Goal: Task Accomplishment & Management: Complete application form

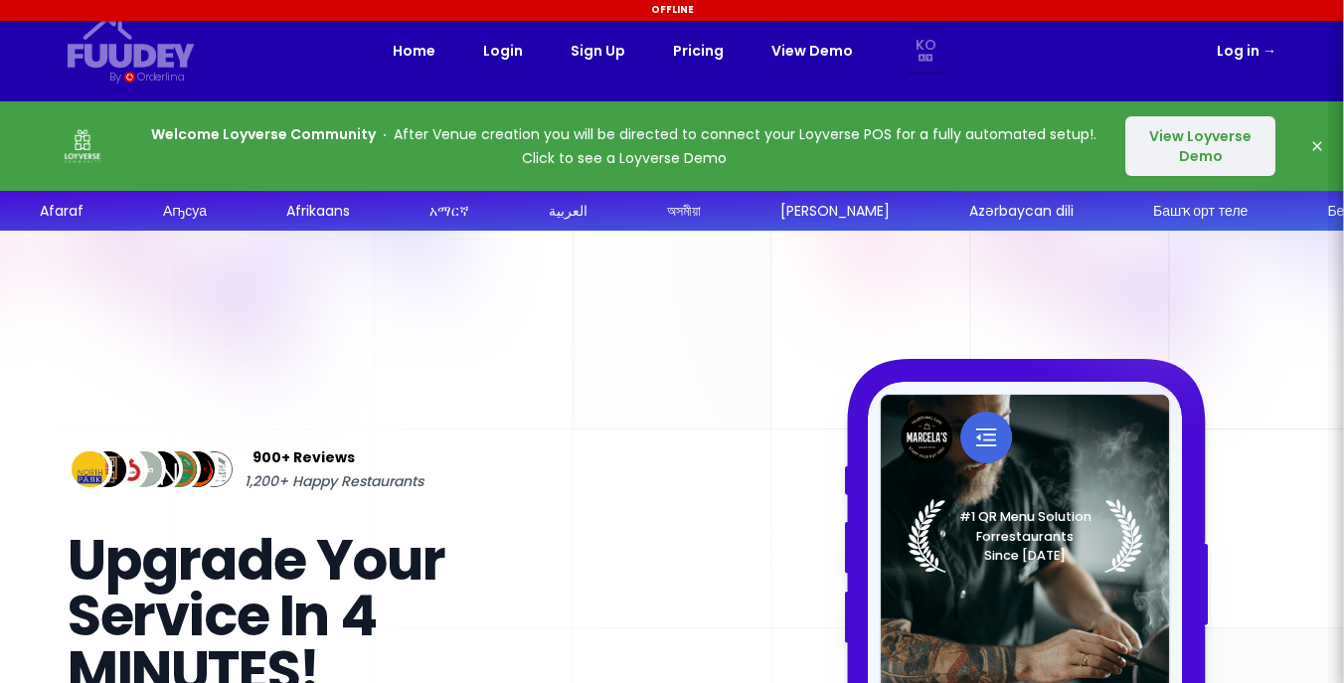
select select "ko"
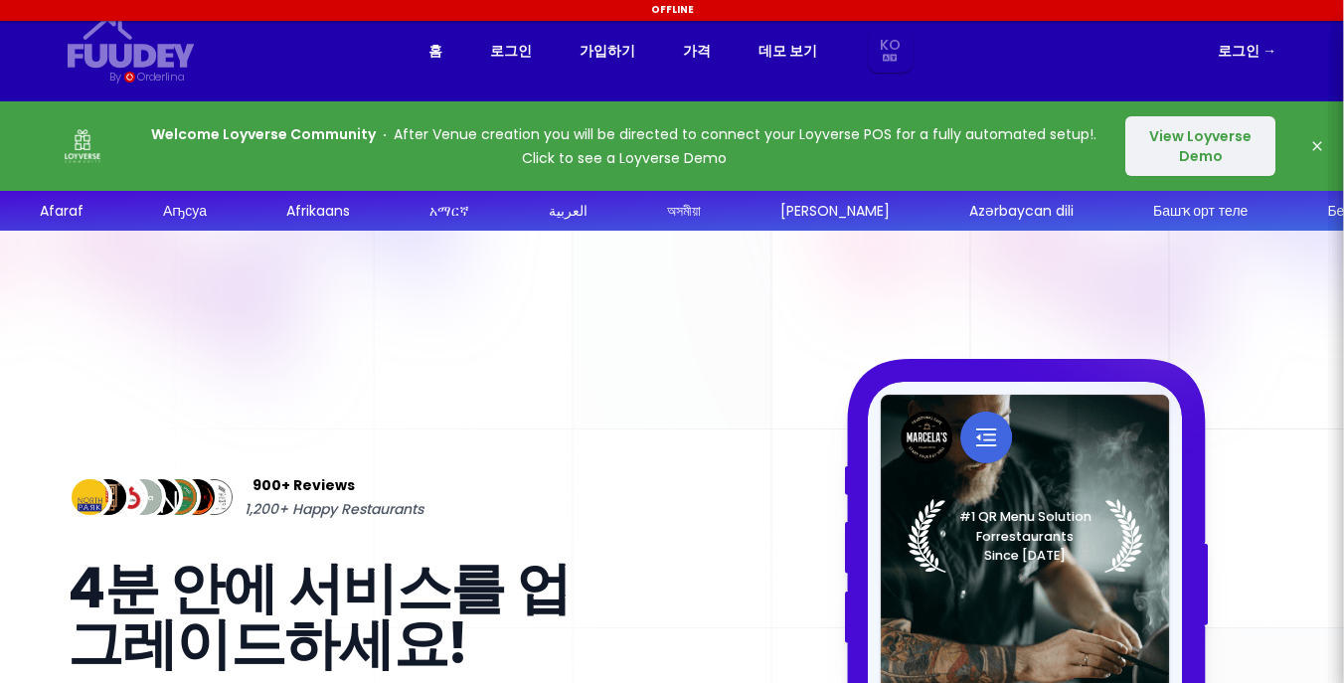
select select "ko"
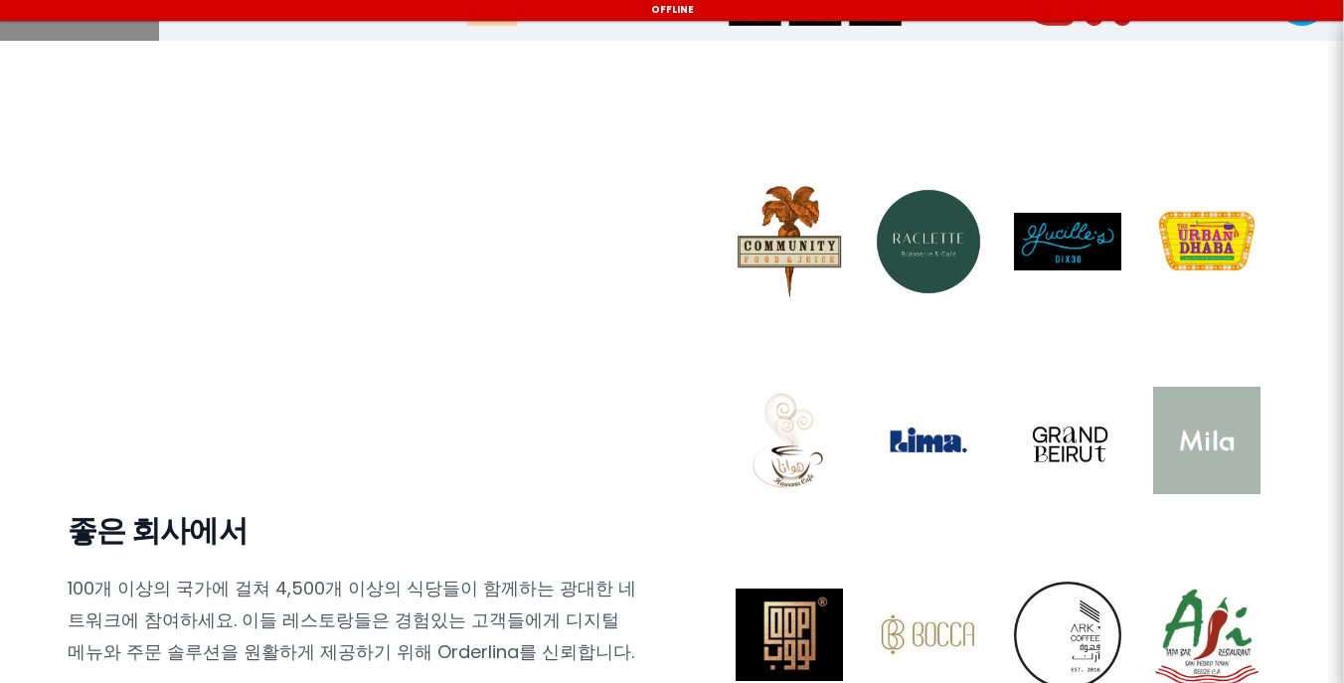
scroll to position [1719, 0]
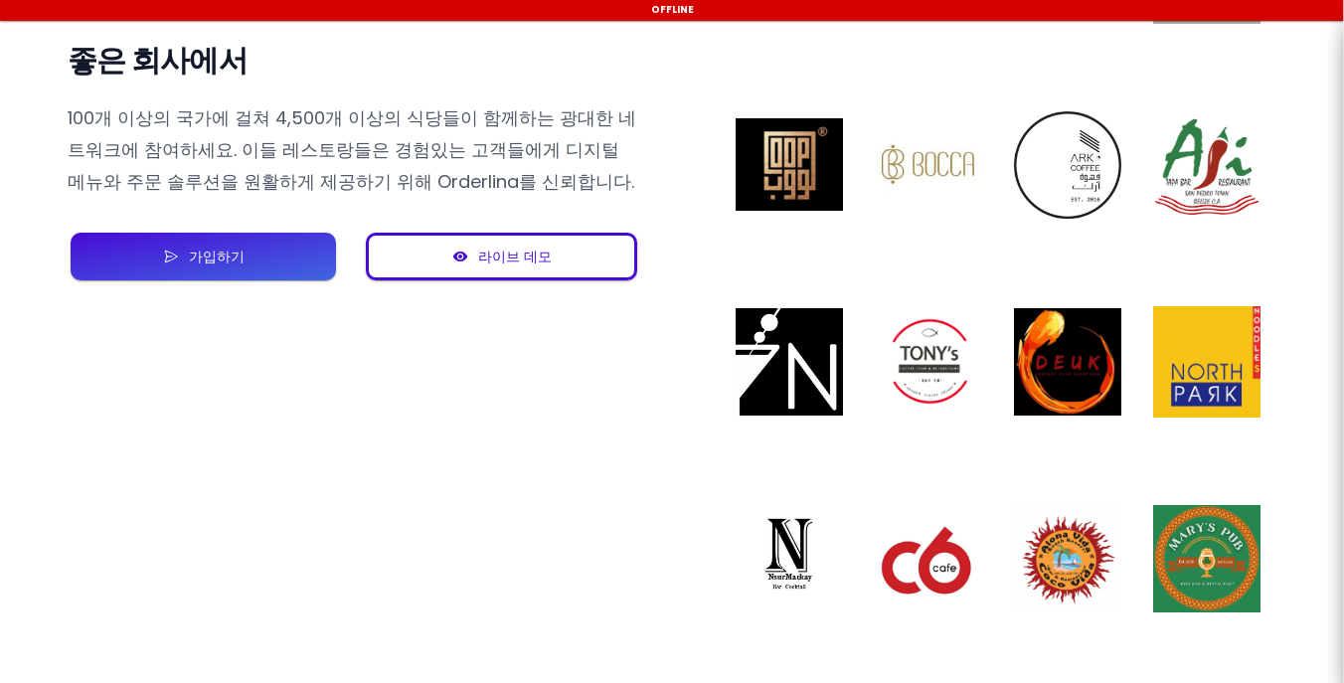
select select "ko"
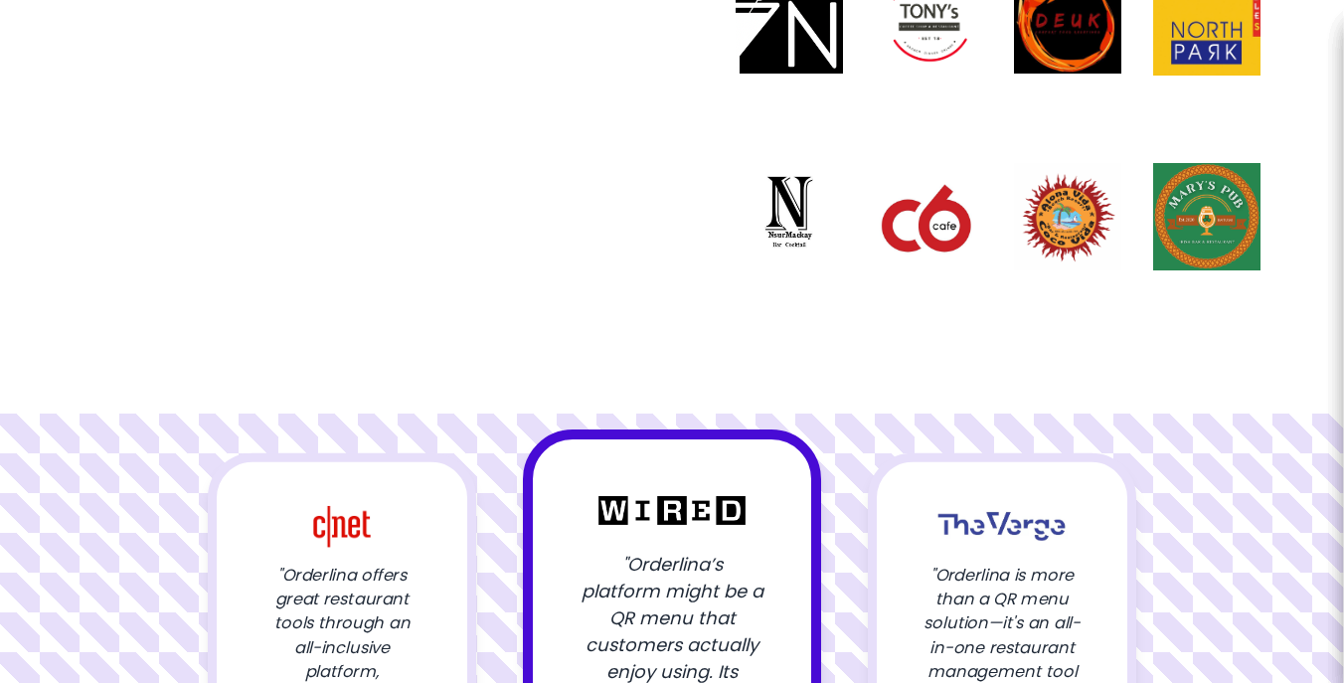
scroll to position [0, 0]
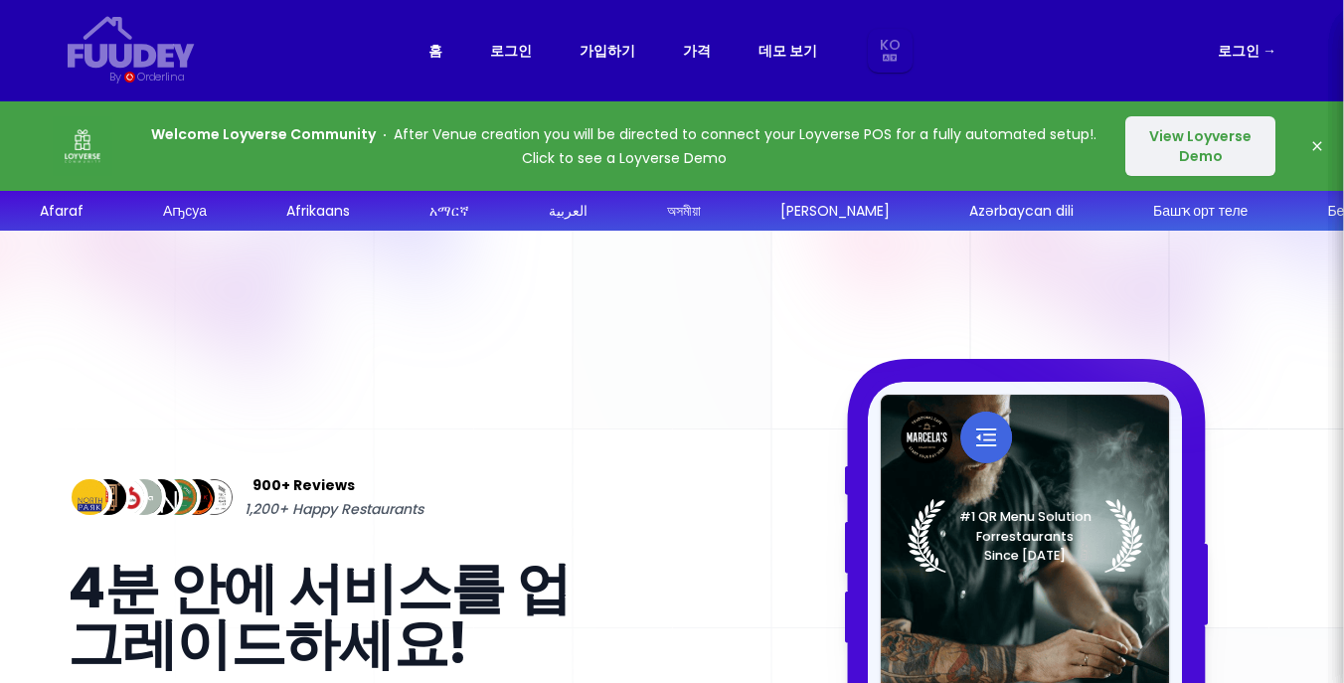
click at [687, 54] on link "가격" at bounding box center [697, 51] width 28 height 24
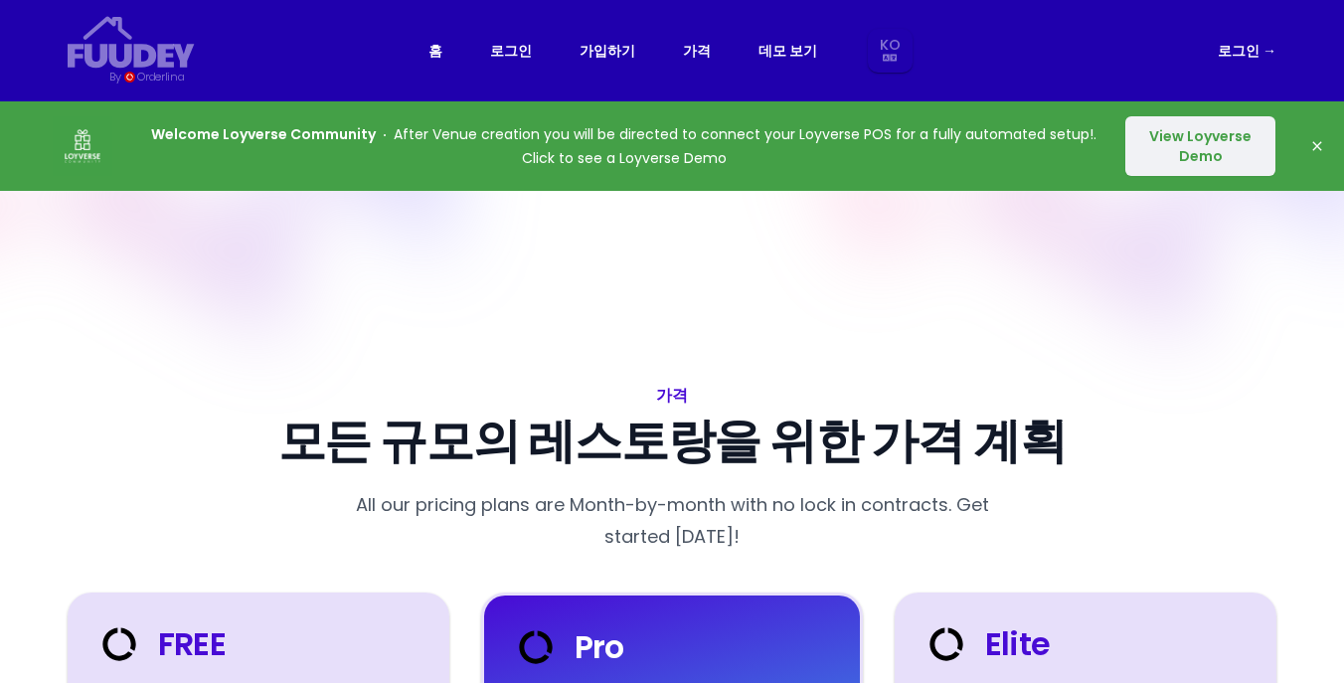
click at [695, 48] on link "가격" at bounding box center [697, 51] width 28 height 24
select select "ko"
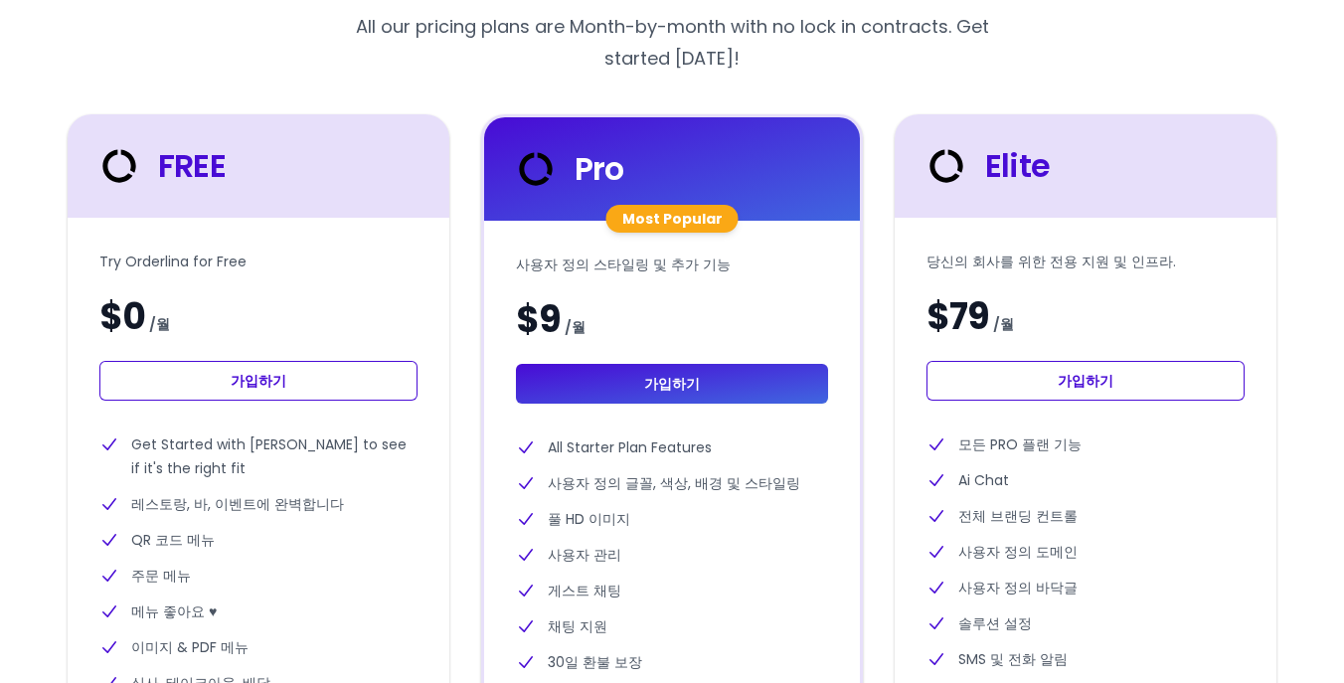
scroll to position [524, 0]
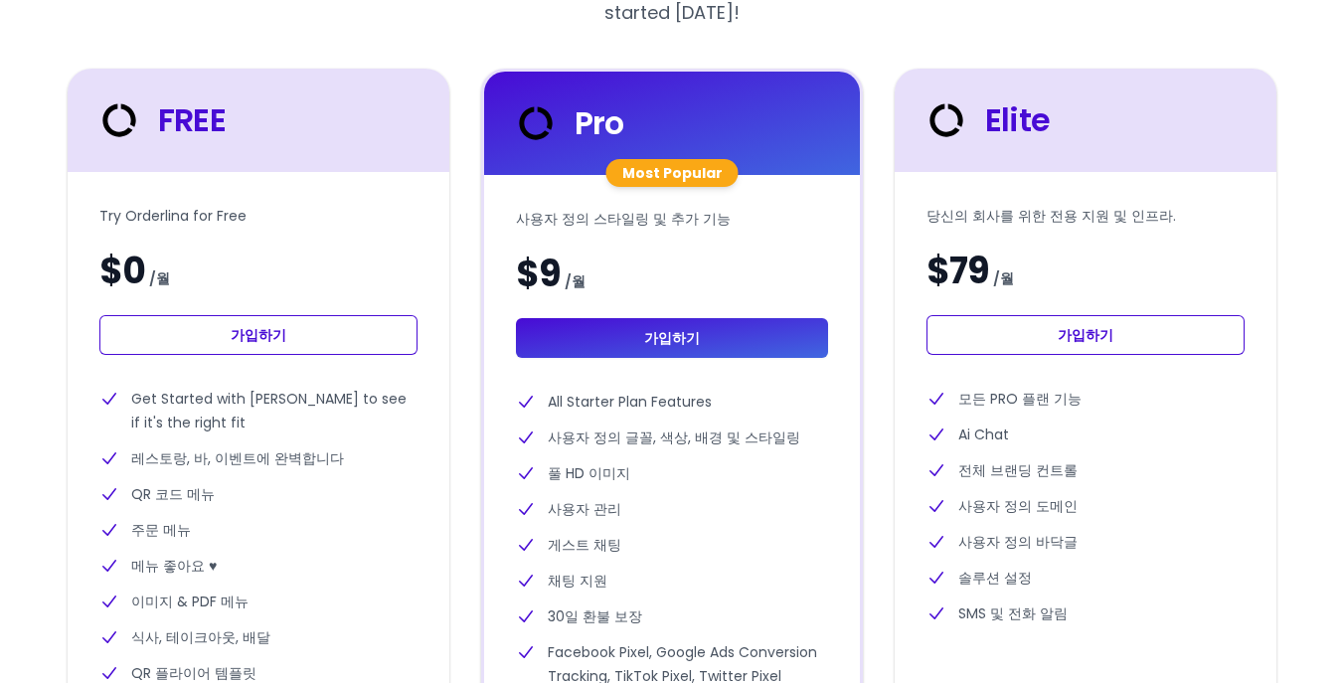
select select "ko"
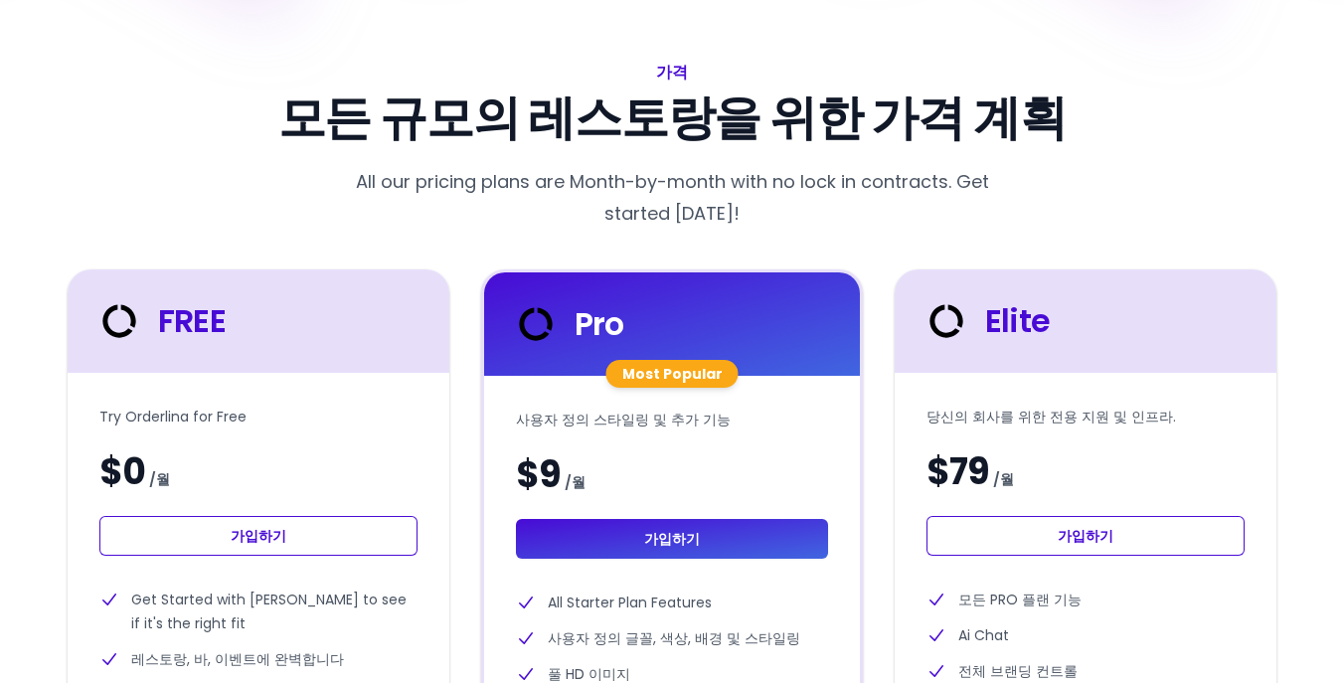
scroll to position [349, 0]
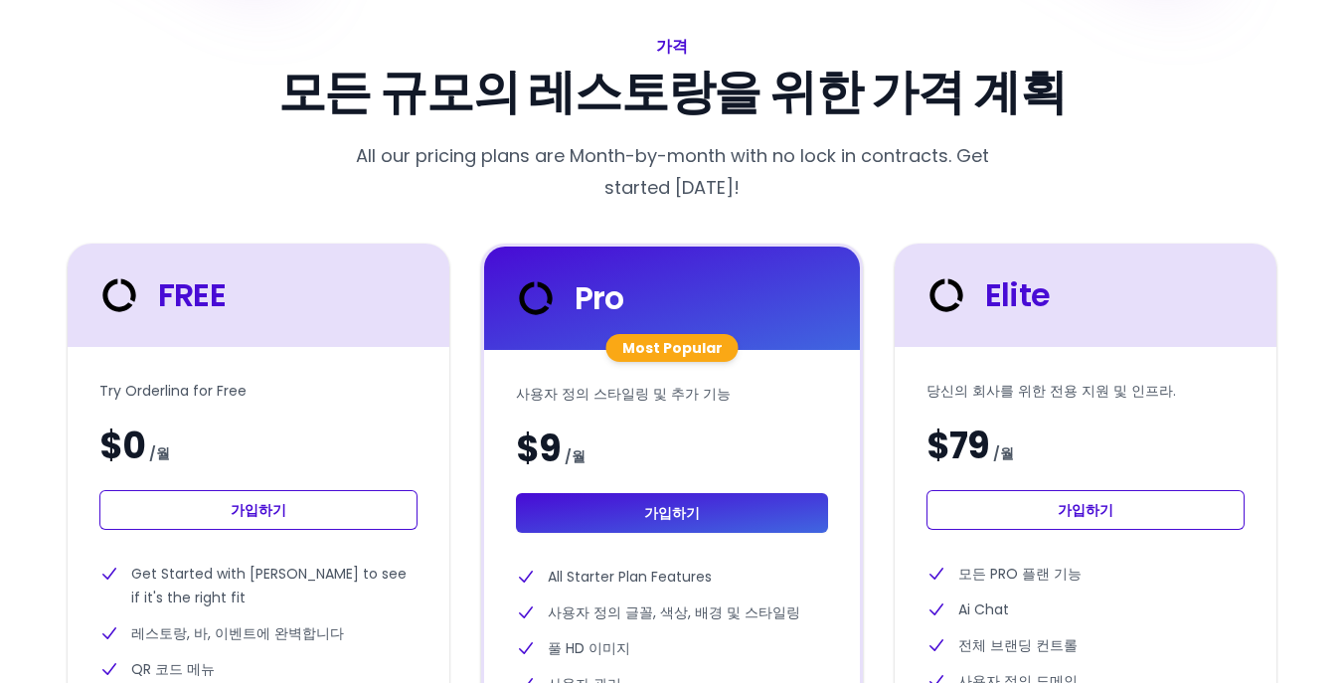
click at [293, 503] on link "가입하기" at bounding box center [258, 510] width 318 height 40
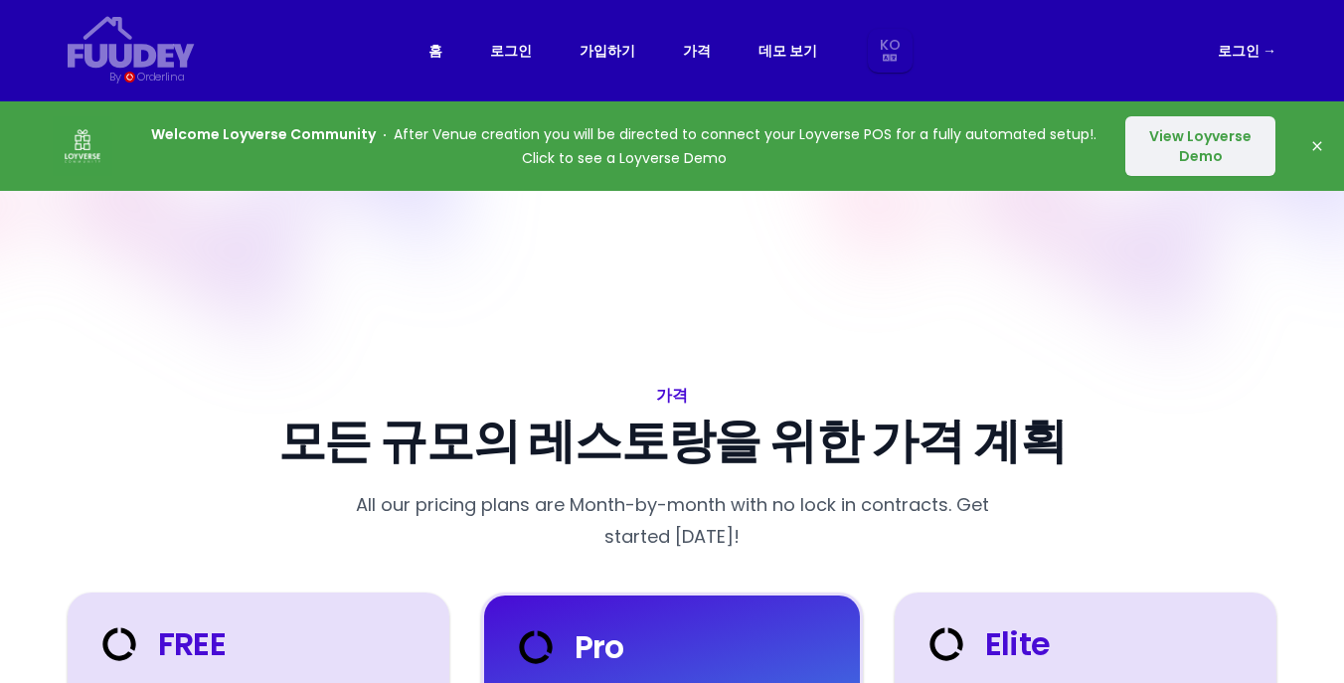
select select "ko"
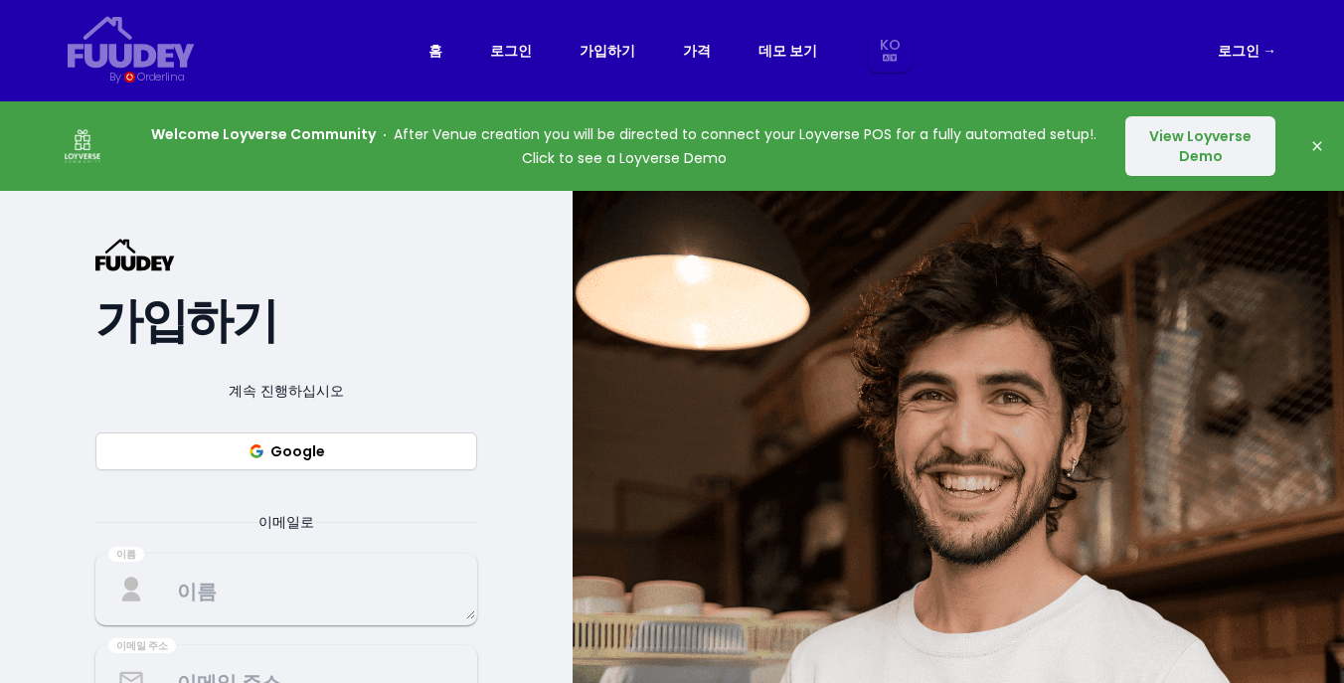
click at [325, 444] on button "Google" at bounding box center [286, 451] width 382 height 38
select select "ko"
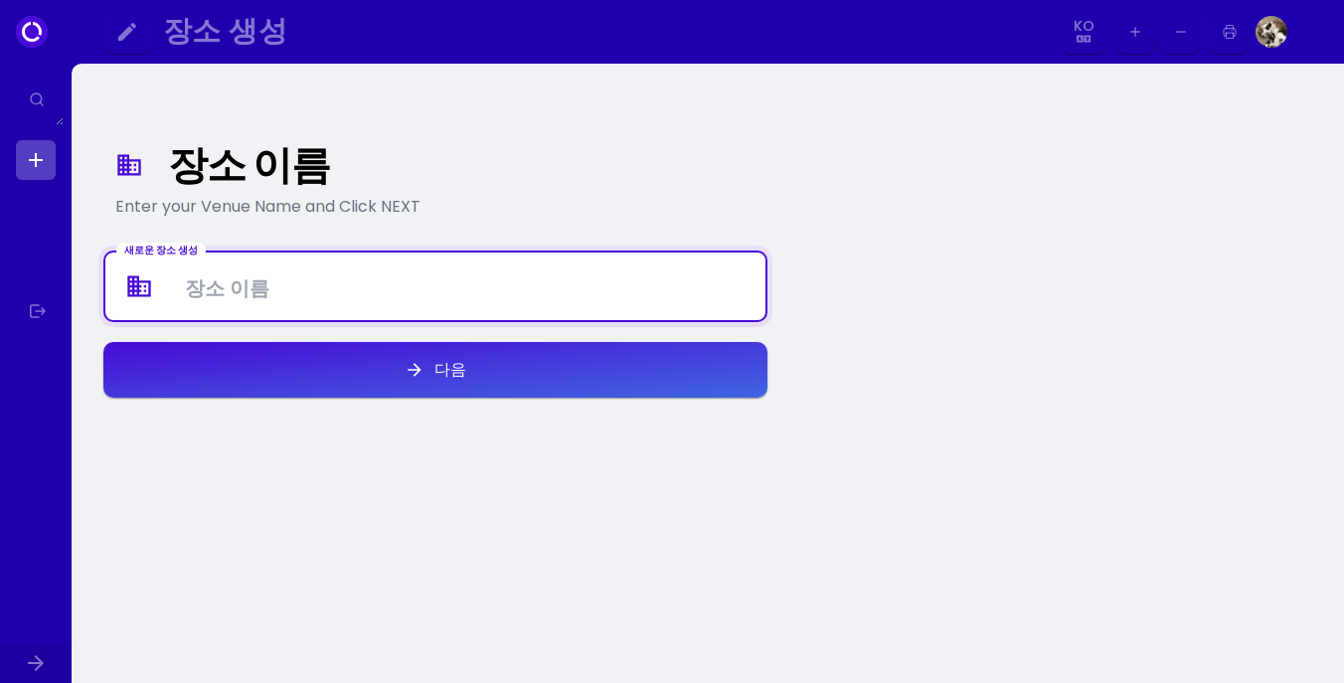
click at [313, 287] on Venue at bounding box center [435, 287] width 660 height 59
type Venue "Gangnamstyle"
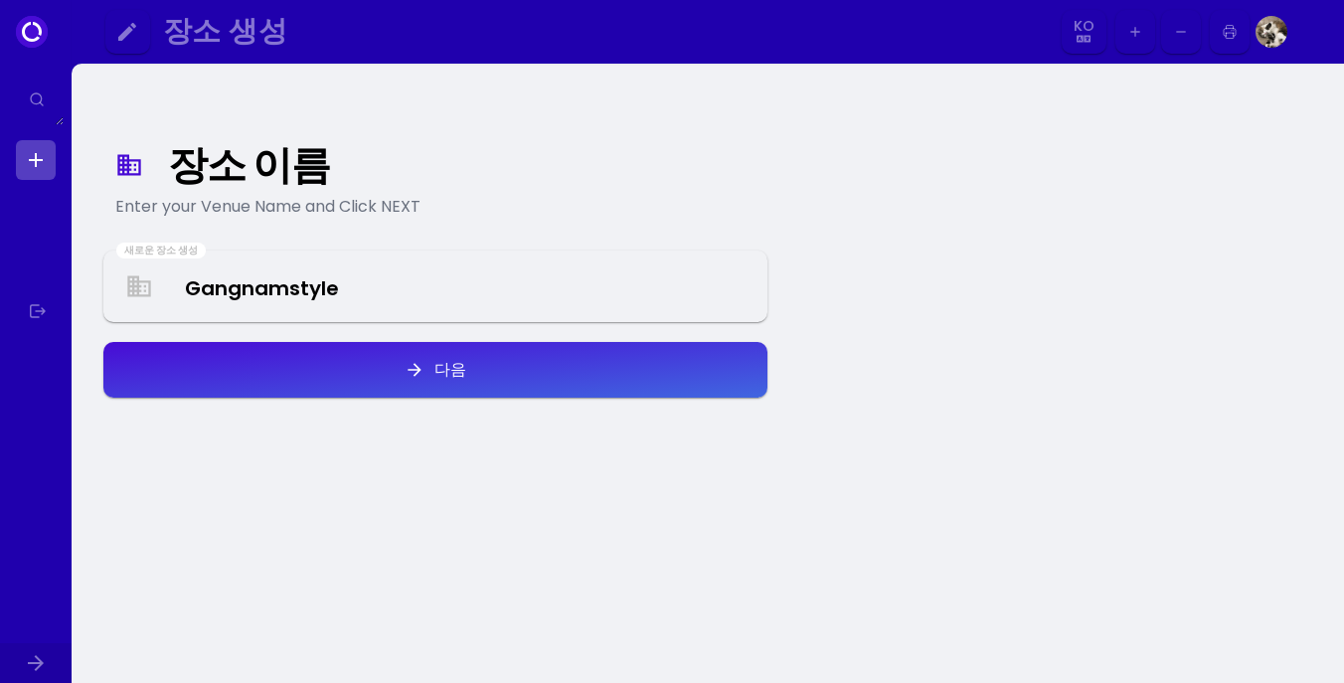
click at [606, 367] on button "다음" at bounding box center [435, 370] width 664 height 56
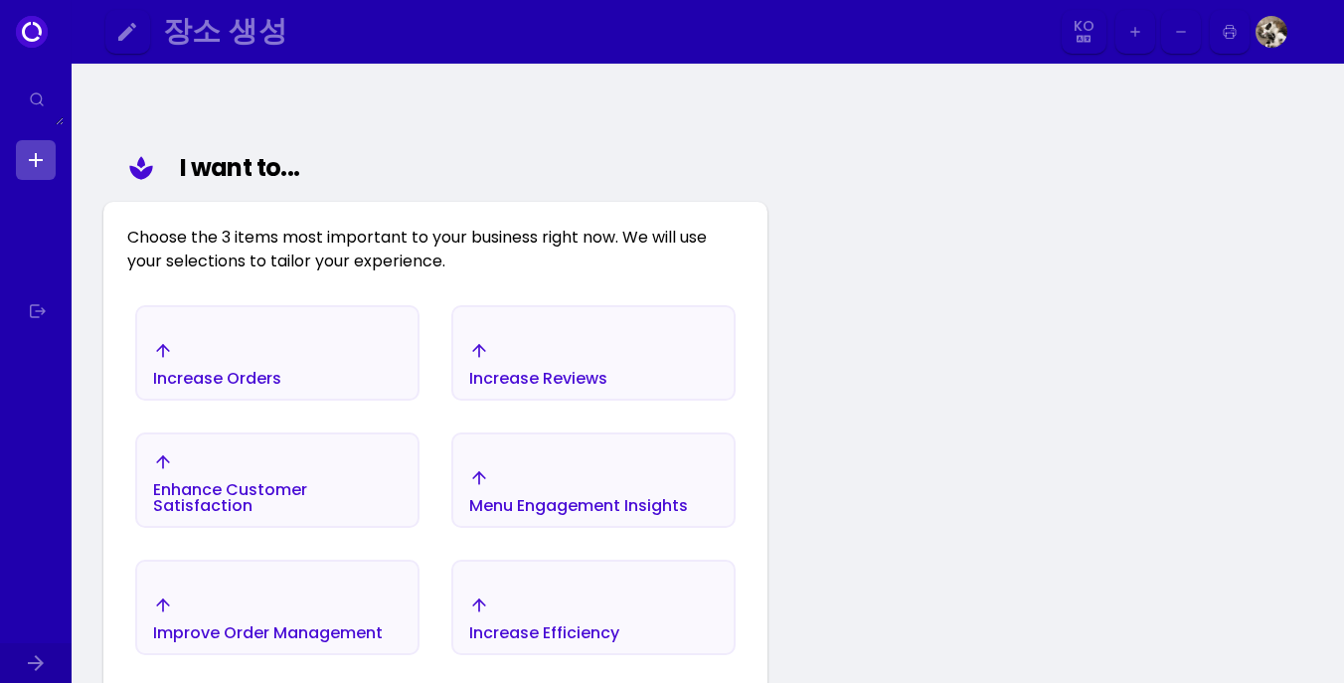
scroll to position [231, 0]
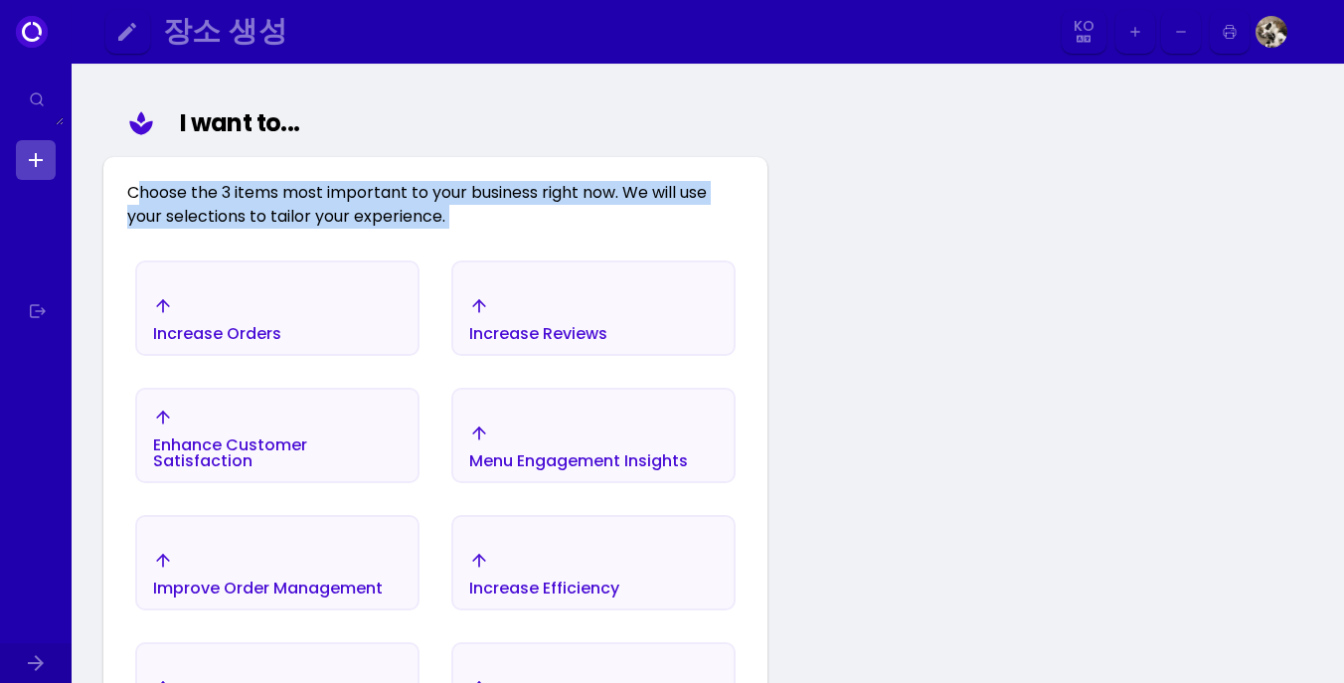
drag, startPoint x: 143, startPoint y: 189, endPoint x: 526, endPoint y: 230, distance: 384.9
click at [577, 237] on div "Choose the 3 items most important to your business right now. We will use your …" at bounding box center [435, 578] width 664 height 843
click at [951, 218] on div "장소 이름 Enter your Venue Name and Click NEXT I want to... Choose the 3 items most…" at bounding box center [708, 544] width 1273 height 1422
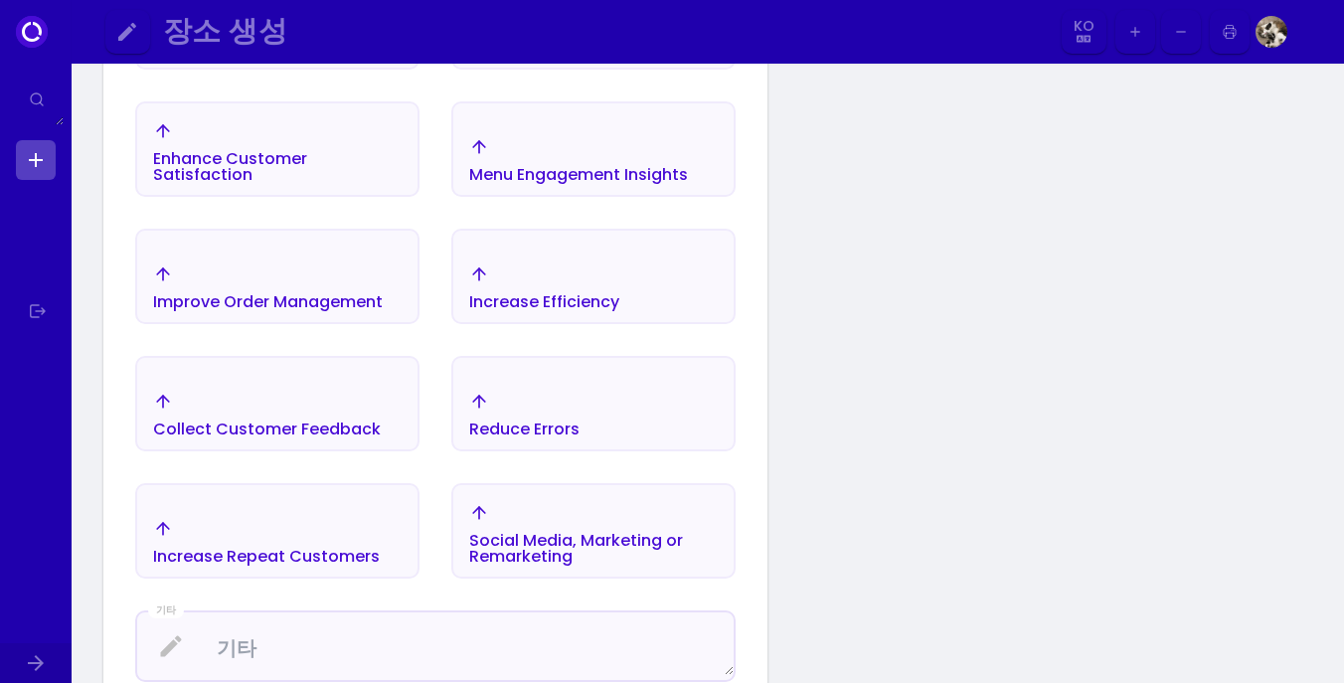
scroll to position [201, 0]
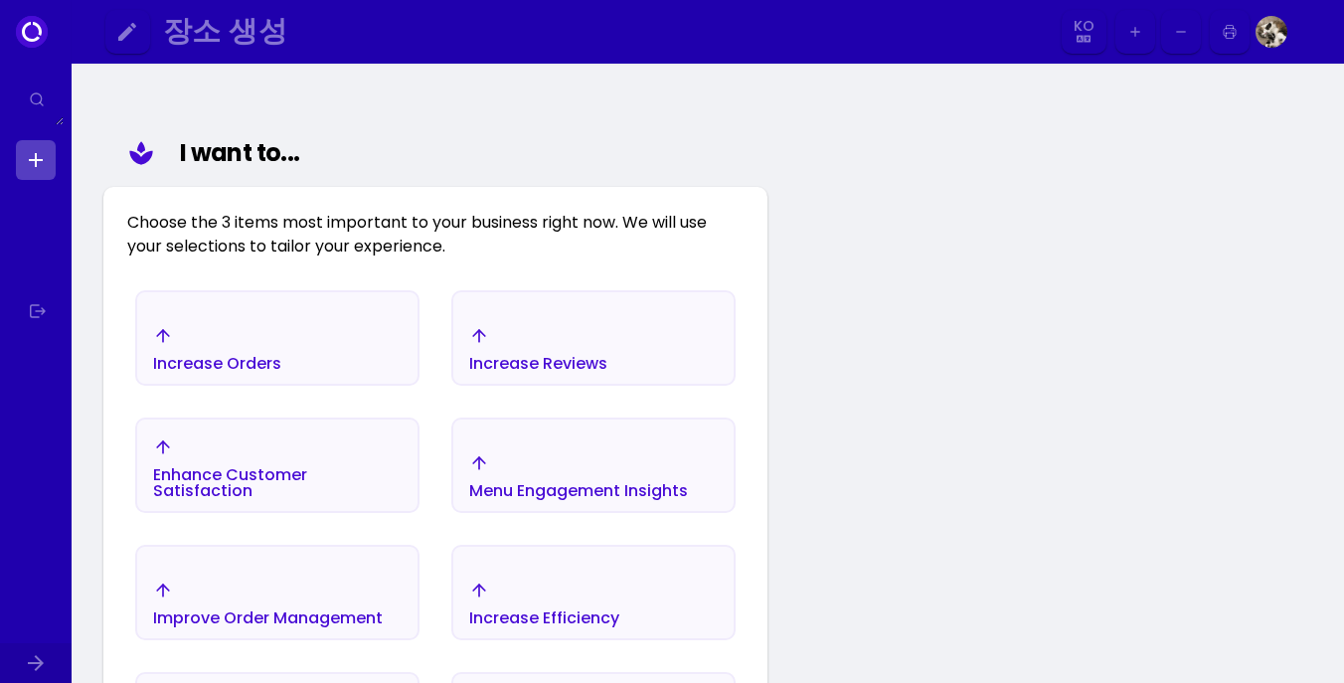
click at [339, 600] on div "Improve Order Management" at bounding box center [268, 604] width 230 height 46
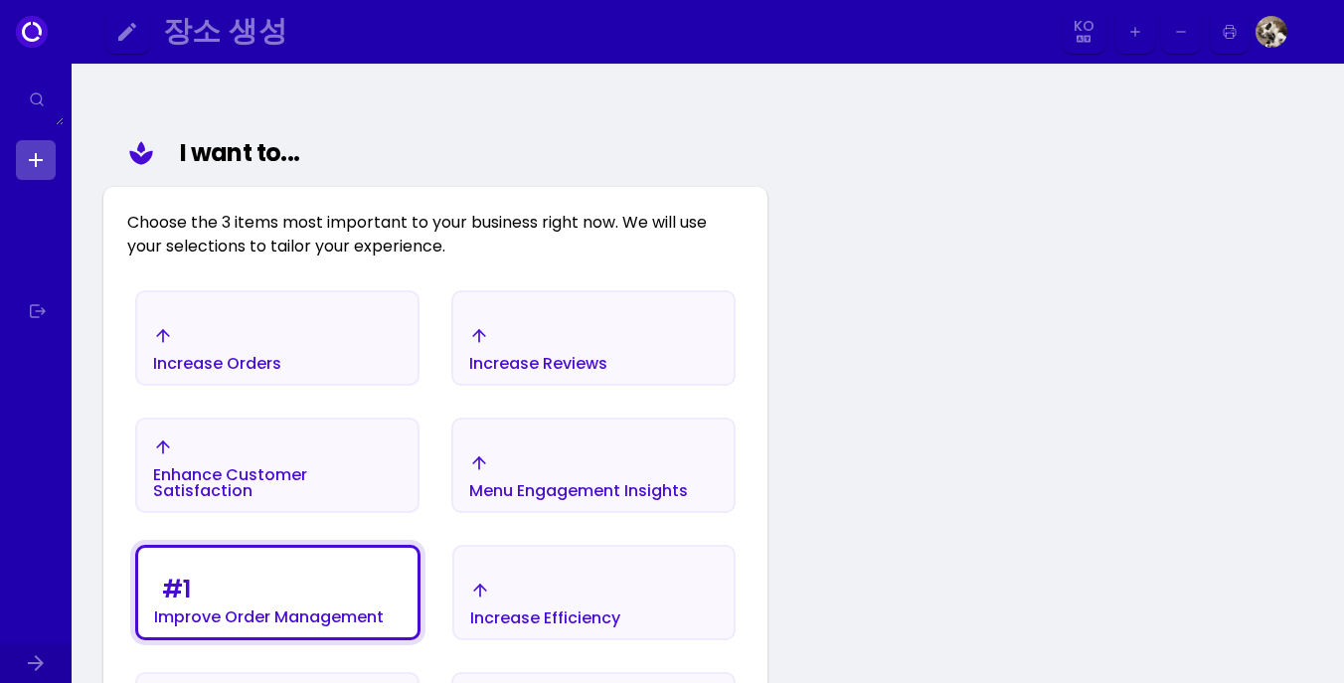
click at [342, 381] on div "Increase Orders" at bounding box center [277, 349] width 280 height 70
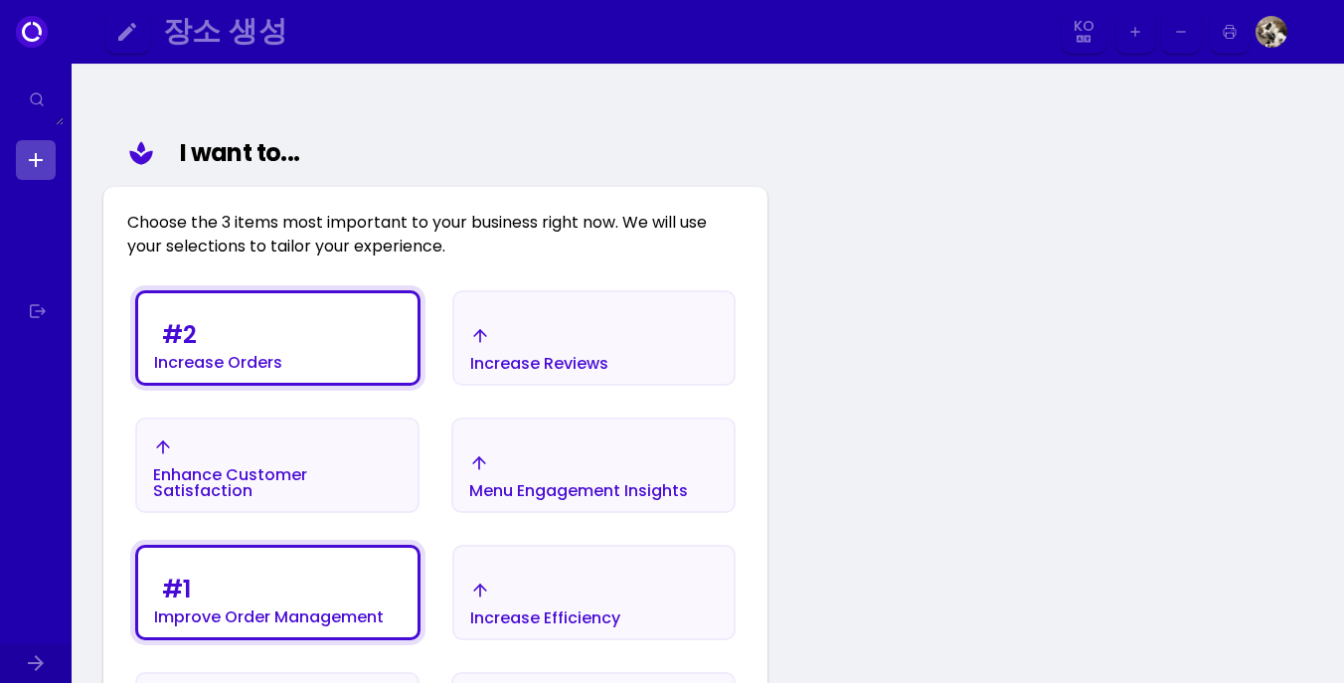
drag, startPoint x: 595, startPoint y: 487, endPoint x: 710, endPoint y: 512, distance: 118.0
click at [595, 487] on div "Menu Engagement Insights" at bounding box center [578, 491] width 219 height 16
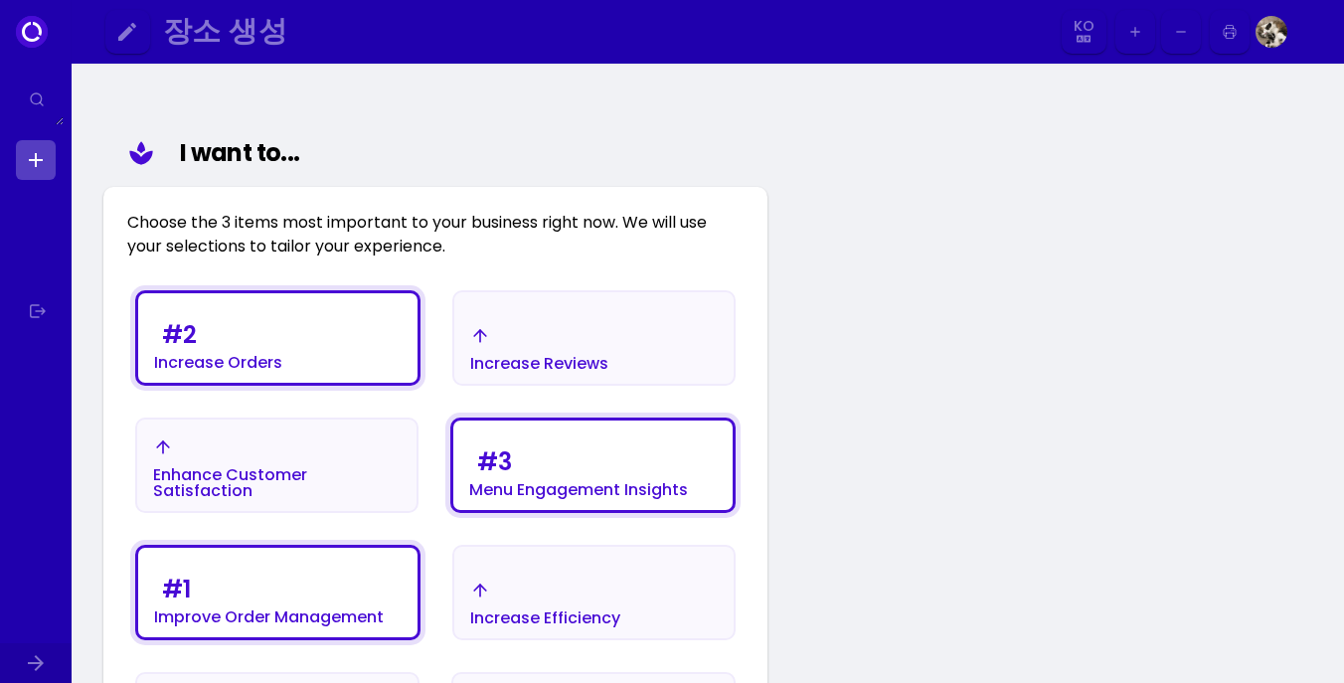
scroll to position [691, 0]
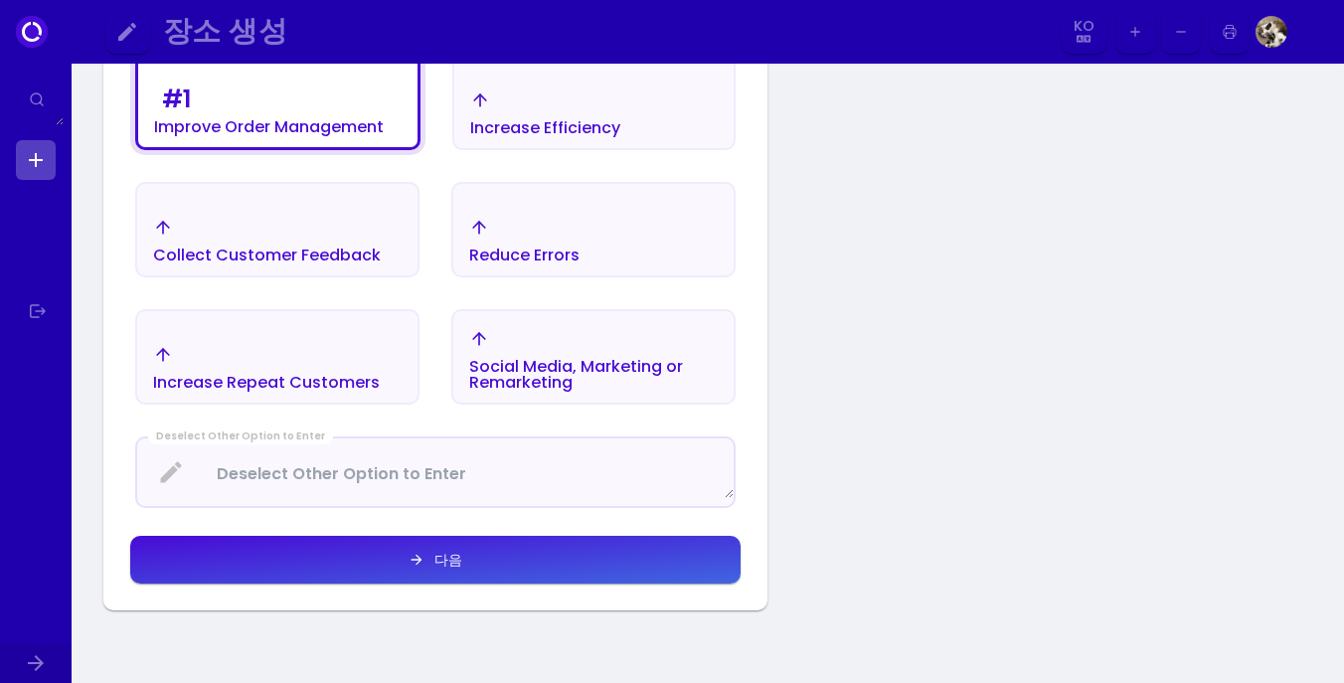
click at [539, 573] on button "다음" at bounding box center [435, 560] width 610 height 48
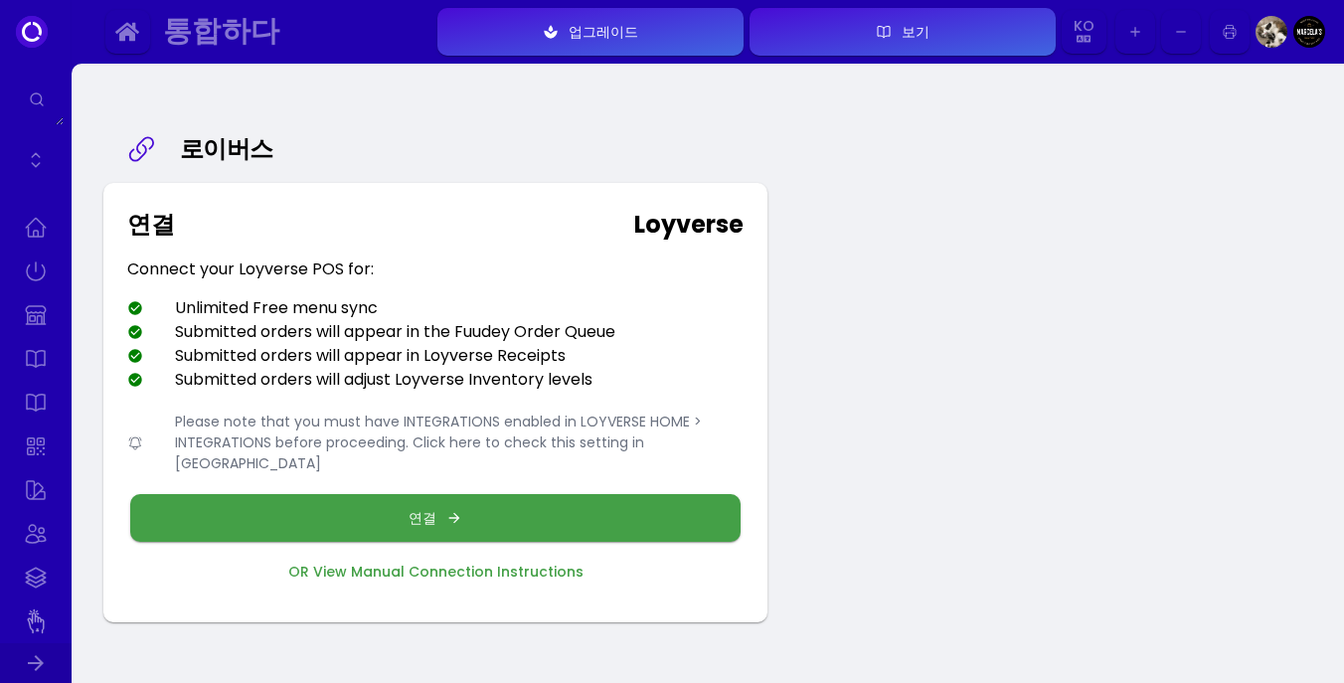
click at [552, 497] on button "연결" at bounding box center [435, 518] width 610 height 48
